Goal: Task Accomplishment & Management: Use online tool/utility

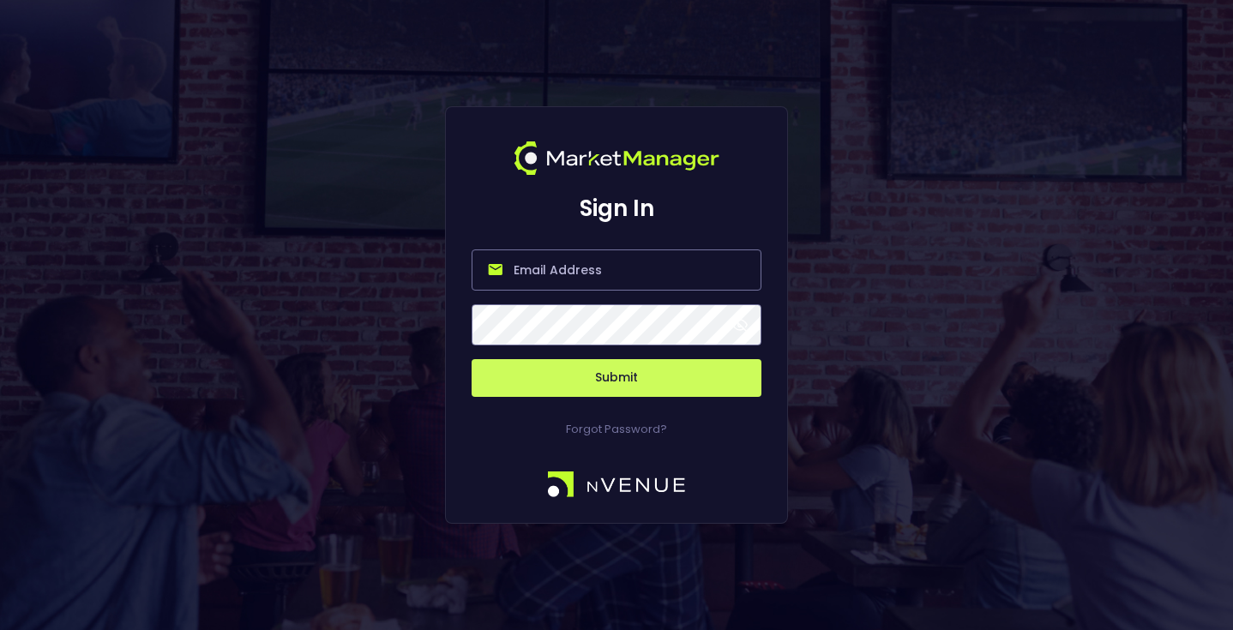
type input "matt@nvenue.com"
click at [660, 372] on button "Submit" at bounding box center [617, 378] width 290 height 38
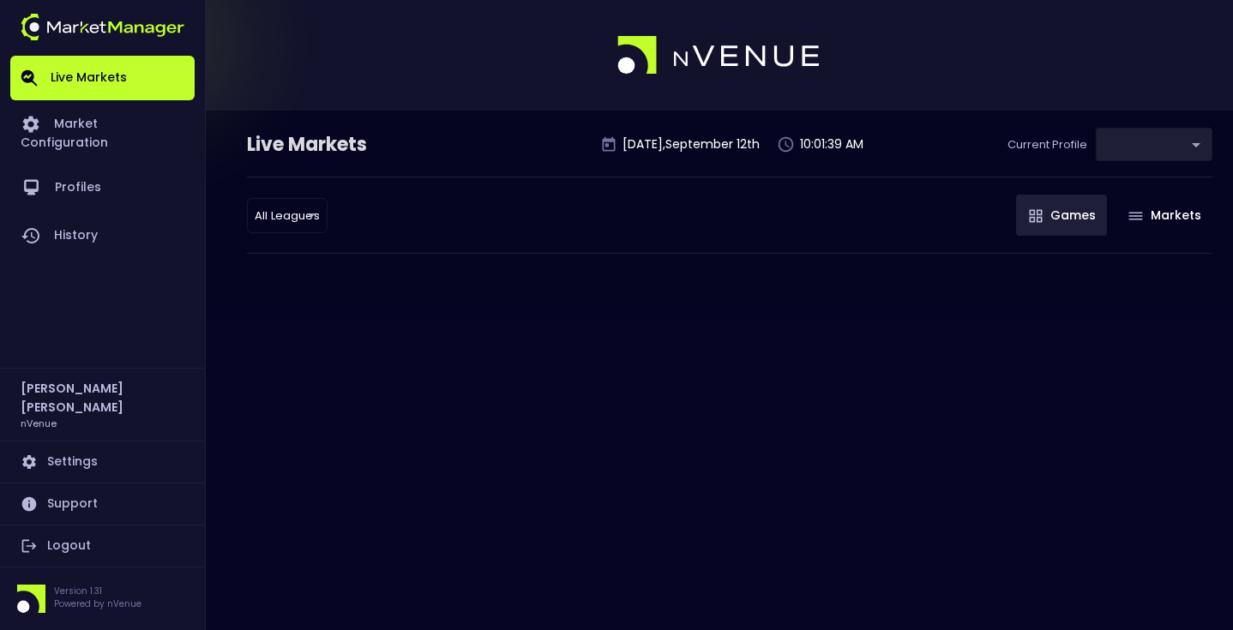
type input "0a763355-b225-40e6-8c79-2dda4ec7b2cf"
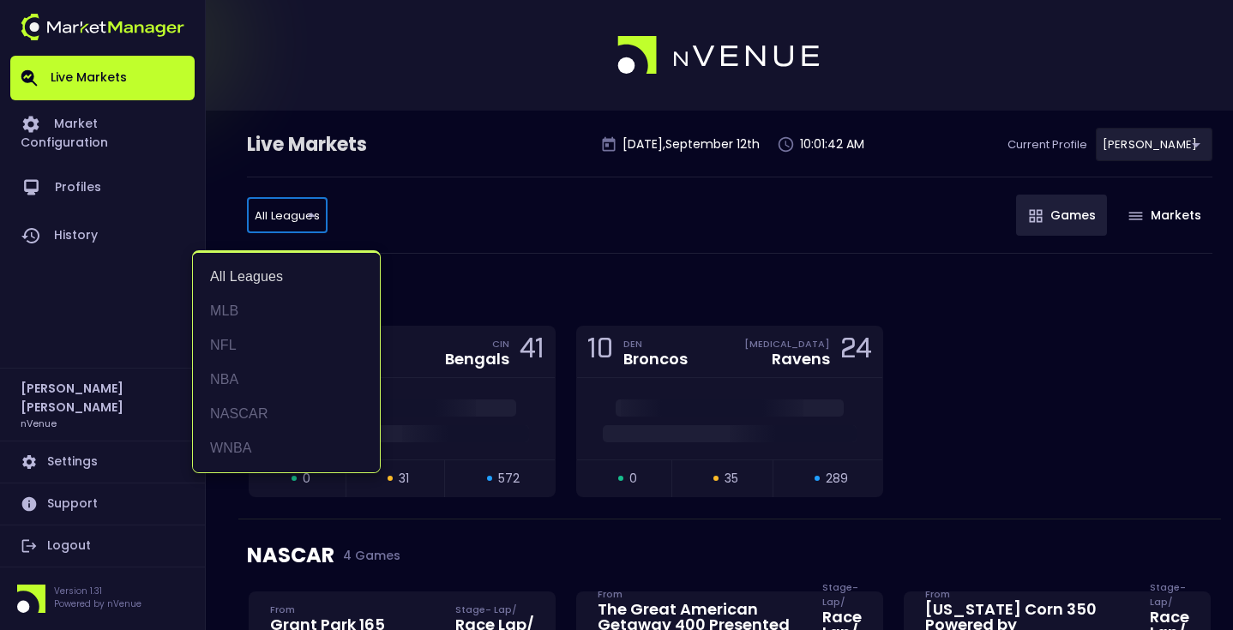
click at [294, 402] on li "NASCAR" at bounding box center [286, 414] width 187 height 34
type input "NASCAR"
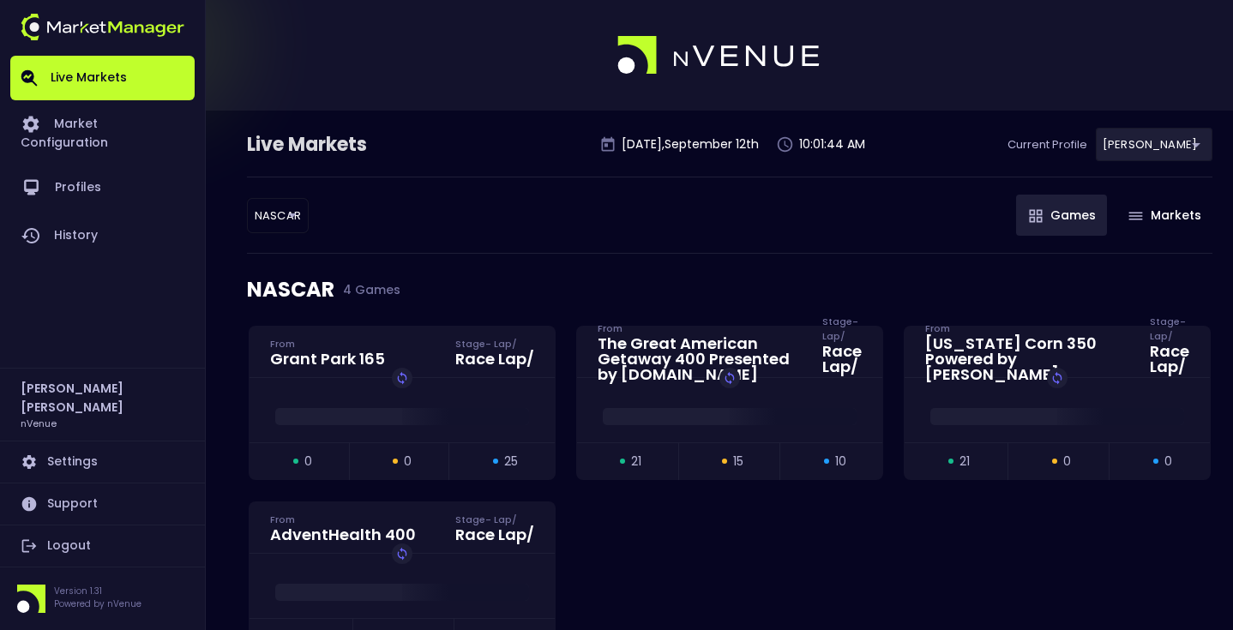
click at [520, 215] on div "NASCAR NASCAR ​ Games Markets" at bounding box center [730, 215] width 966 height 77
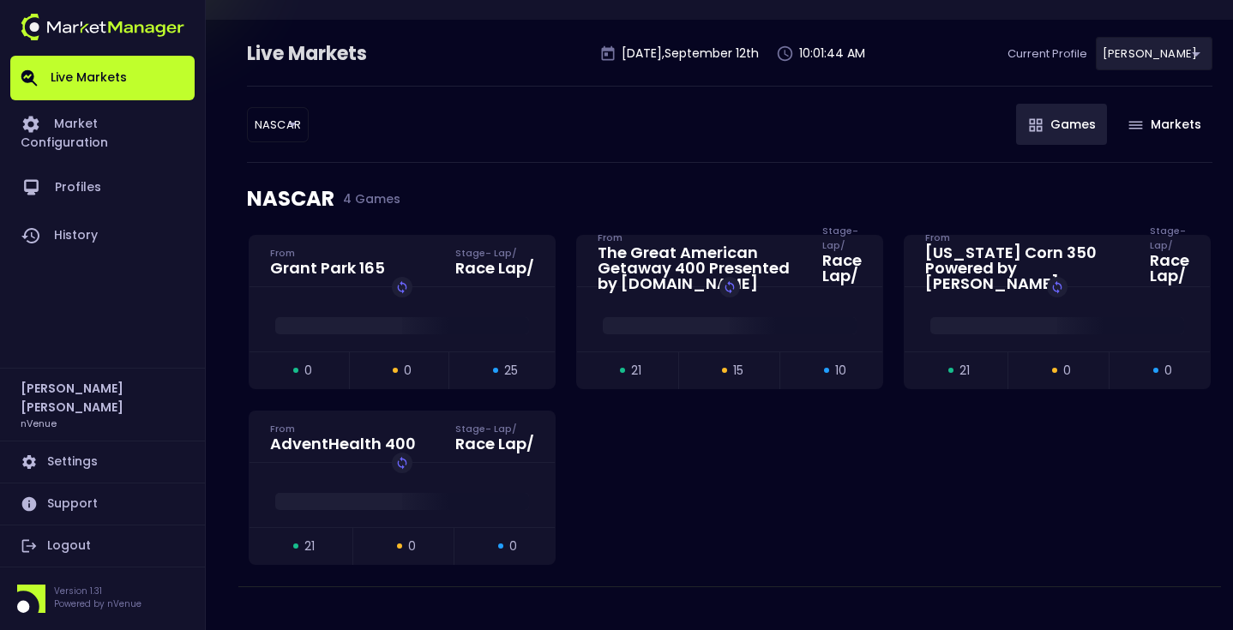
scroll to position [93, 0]
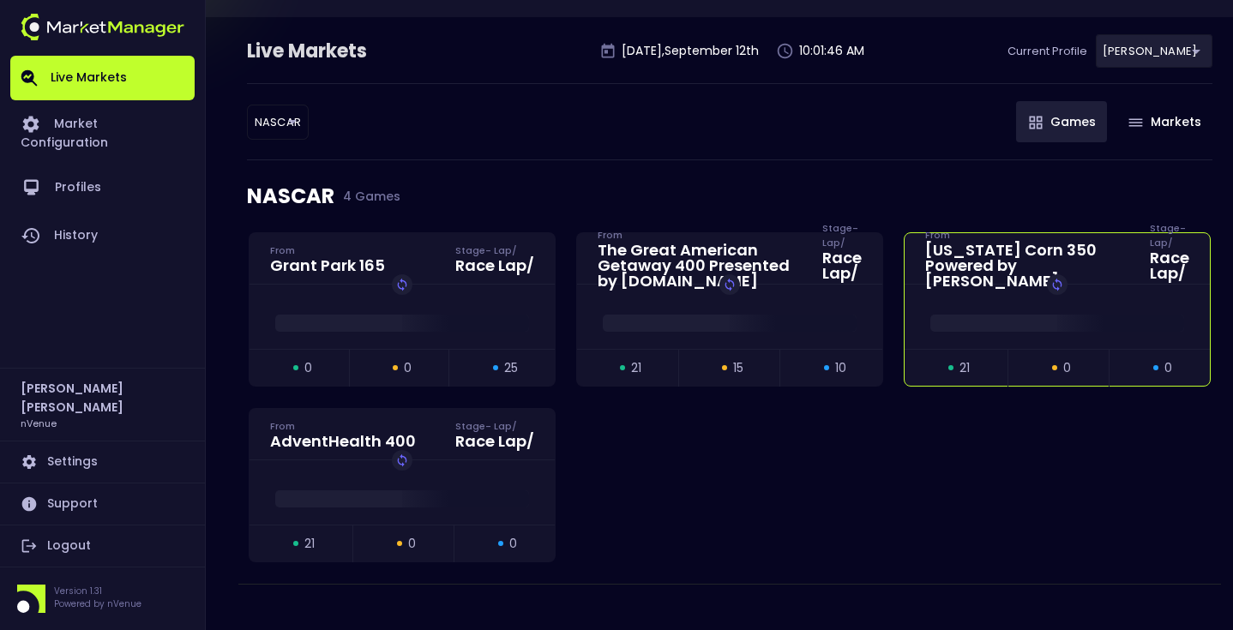
click at [1082, 328] on span at bounding box center [1058, 323] width 254 height 17
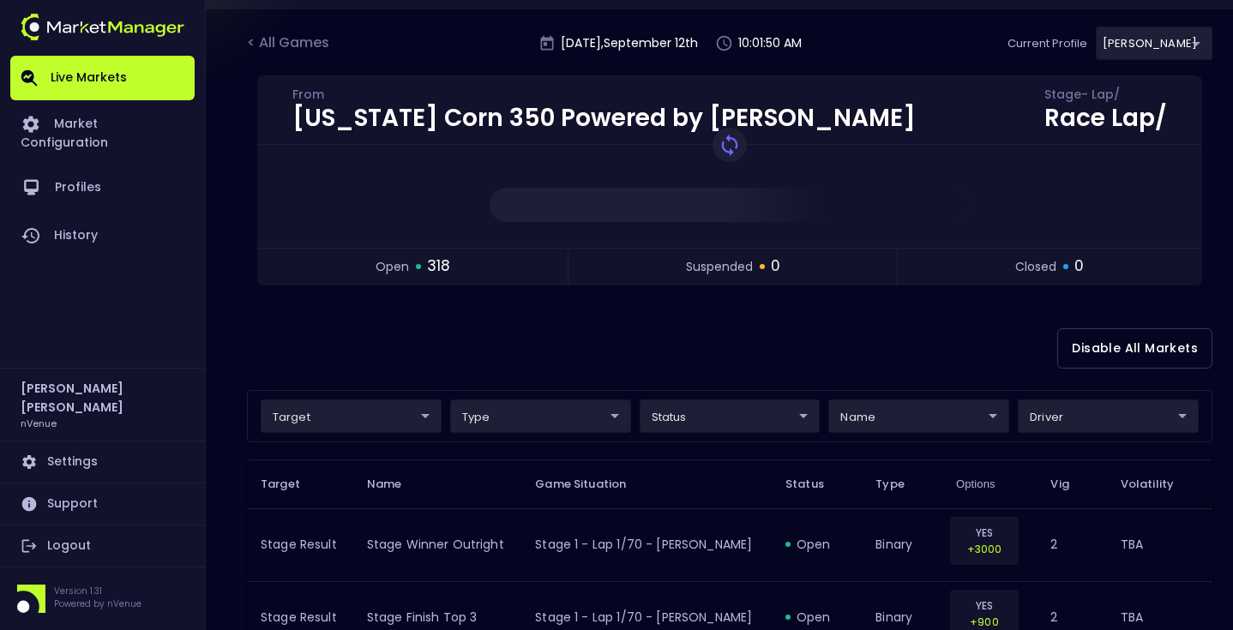
scroll to position [58, 0]
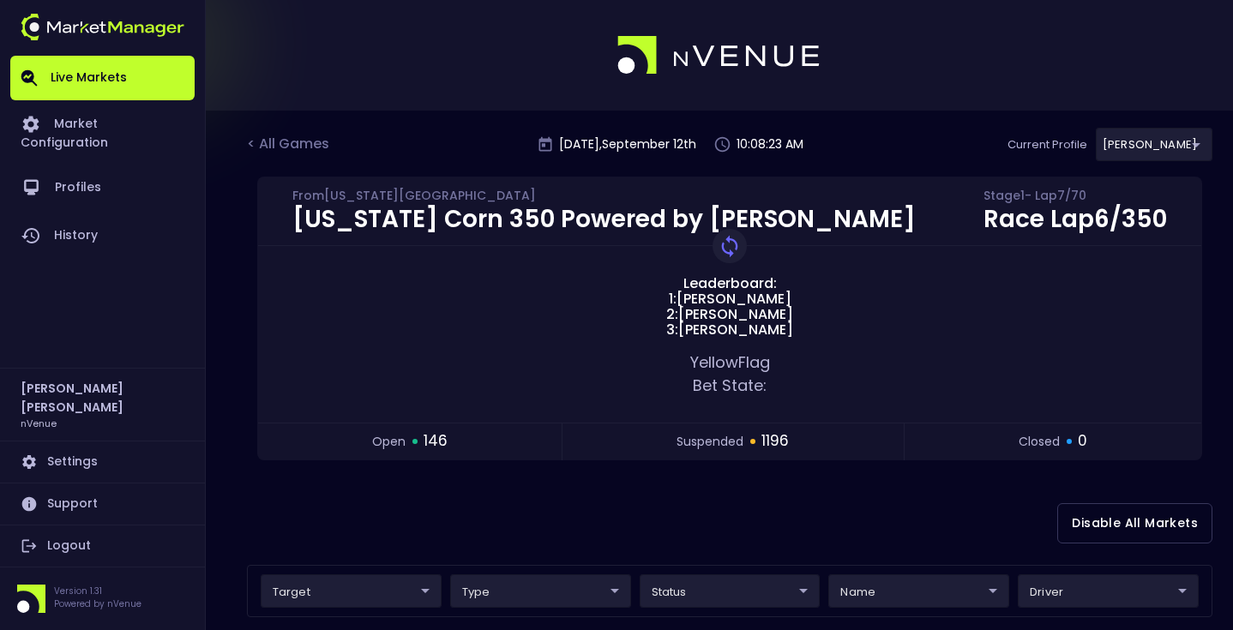
scroll to position [58, 0]
